Goal: Check status: Check status

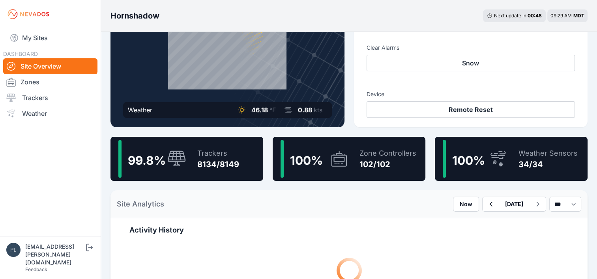
scroll to position [118, 0]
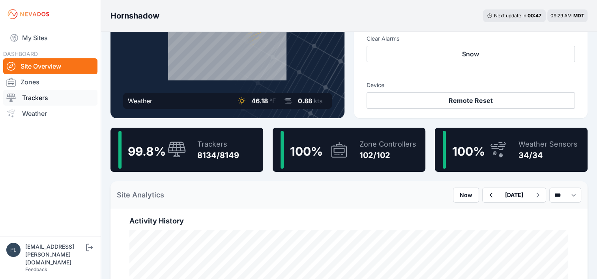
click at [46, 96] on link "Trackers" at bounding box center [50, 98] width 94 height 16
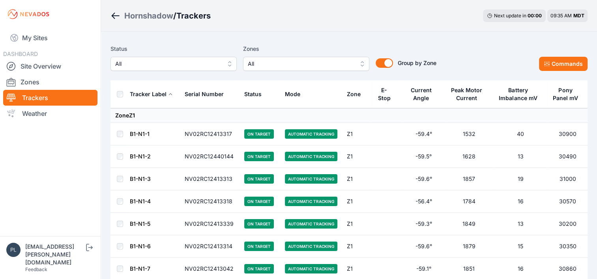
click at [227, 64] on button "All" at bounding box center [173, 64] width 126 height 14
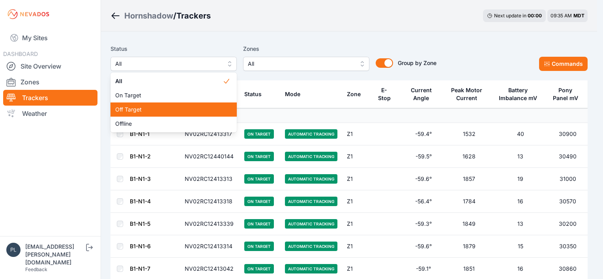
click at [149, 114] on span "Off Target" at bounding box center [168, 110] width 107 height 8
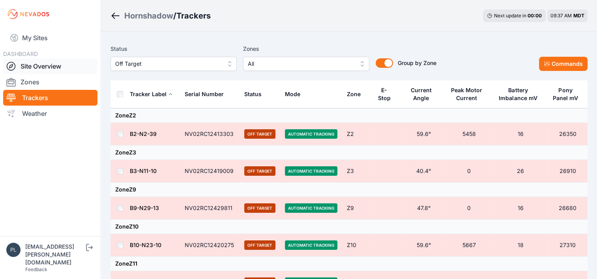
click at [43, 64] on link "Site Overview" at bounding box center [50, 66] width 94 height 16
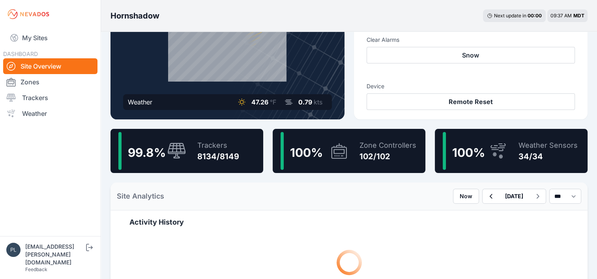
scroll to position [118, 0]
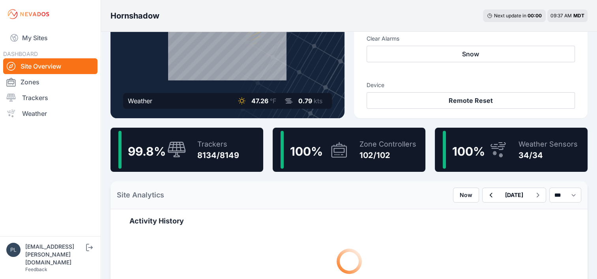
click at [203, 156] on div "8134/8149" at bounding box center [218, 155] width 42 height 11
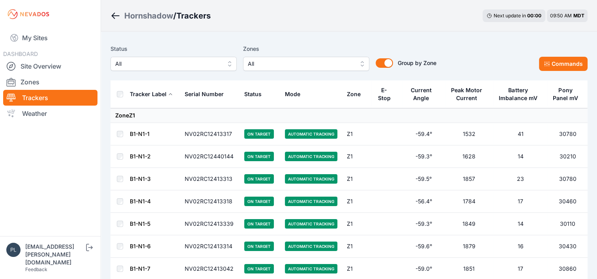
click at [43, 67] on link "Site Overview" at bounding box center [50, 66] width 94 height 16
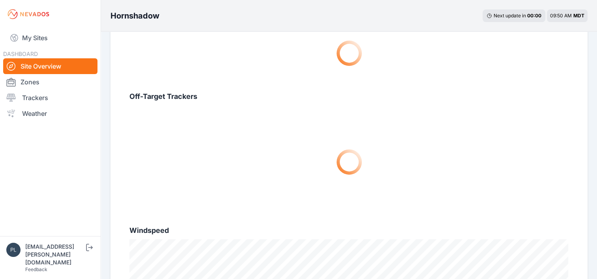
scroll to position [473, 0]
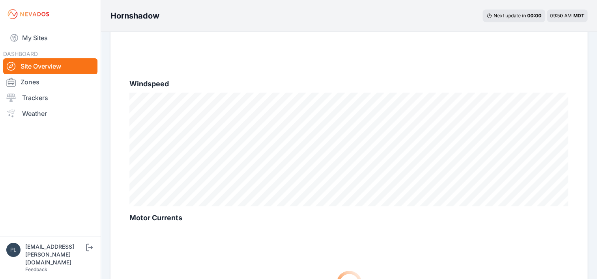
click at [114, 49] on div "Activity History Off-Target Trackers Windspeed [DATE] 02:35 MDT Sensor 1: 2.7mp…" at bounding box center [348, 106] width 477 height 505
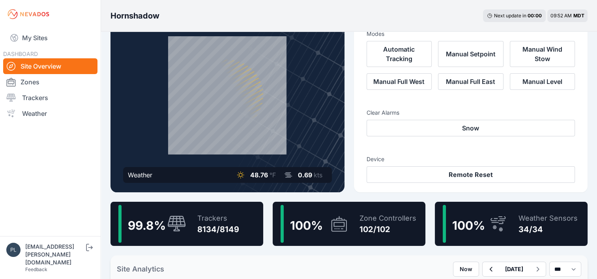
scroll to position [39, 0]
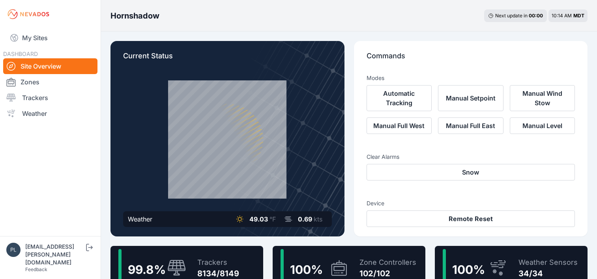
scroll to position [39, 0]
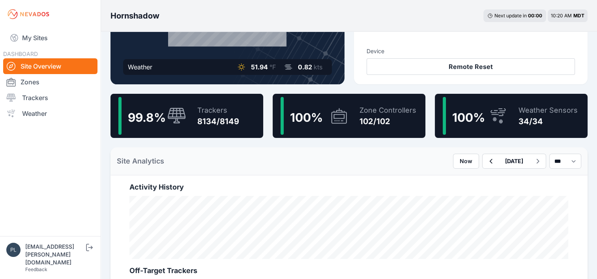
scroll to position [153, 0]
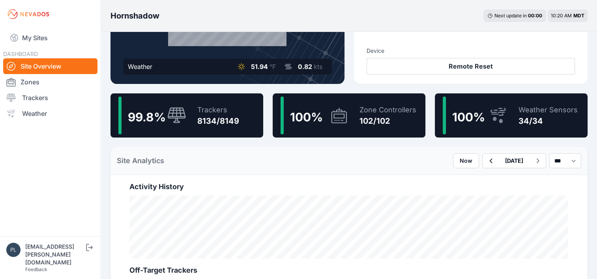
drag, startPoint x: 39, startPoint y: 102, endPoint x: 277, endPoint y: 99, distance: 238.3
click at [39, 102] on link "Trackers" at bounding box center [50, 98] width 94 height 16
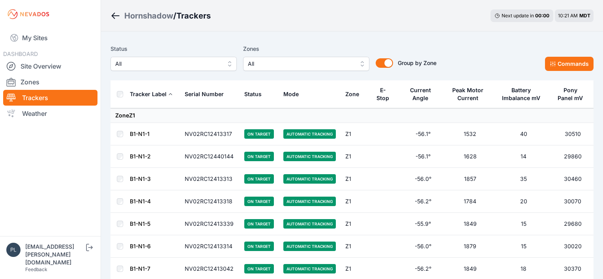
click at [159, 60] on span "All" at bounding box center [168, 63] width 106 height 9
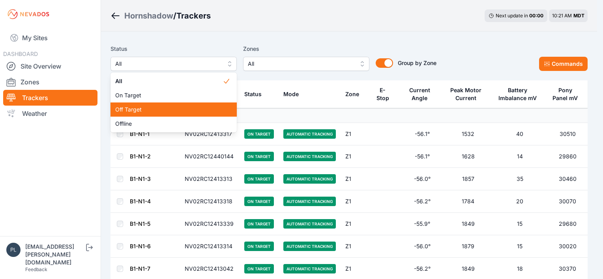
click at [152, 114] on div "Off Target" at bounding box center [173, 110] width 126 height 14
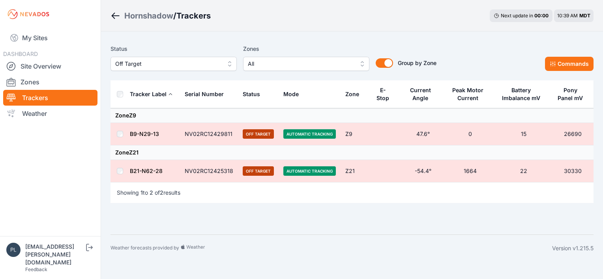
click at [211, 63] on span "Off Target" at bounding box center [168, 63] width 106 height 9
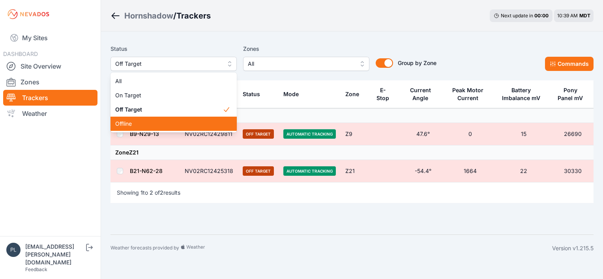
click at [175, 123] on span "Offline" at bounding box center [168, 124] width 107 height 8
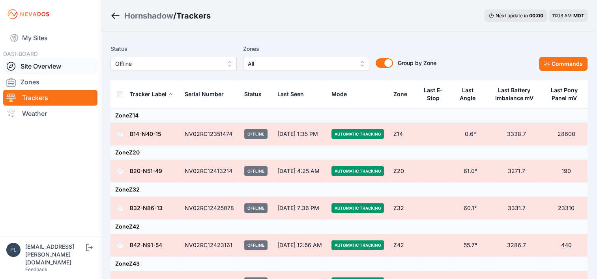
click at [60, 60] on link "Site Overview" at bounding box center [50, 66] width 94 height 16
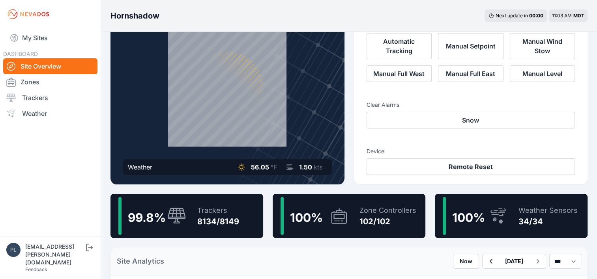
scroll to position [79, 0]
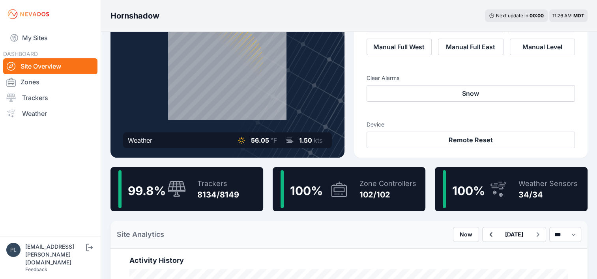
click at [95, 198] on nav "My Sites DASHBOARD Site Overview Zones Trackers Weather" at bounding box center [50, 129] width 101 height 202
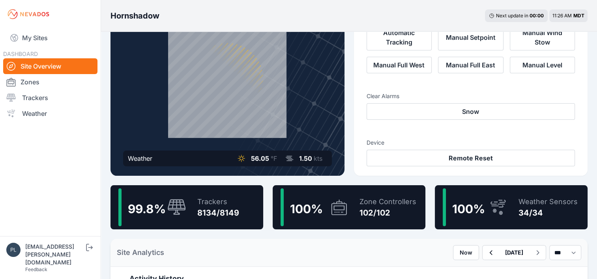
scroll to position [0, 0]
